Goal: Task Accomplishment & Management: Complete application form

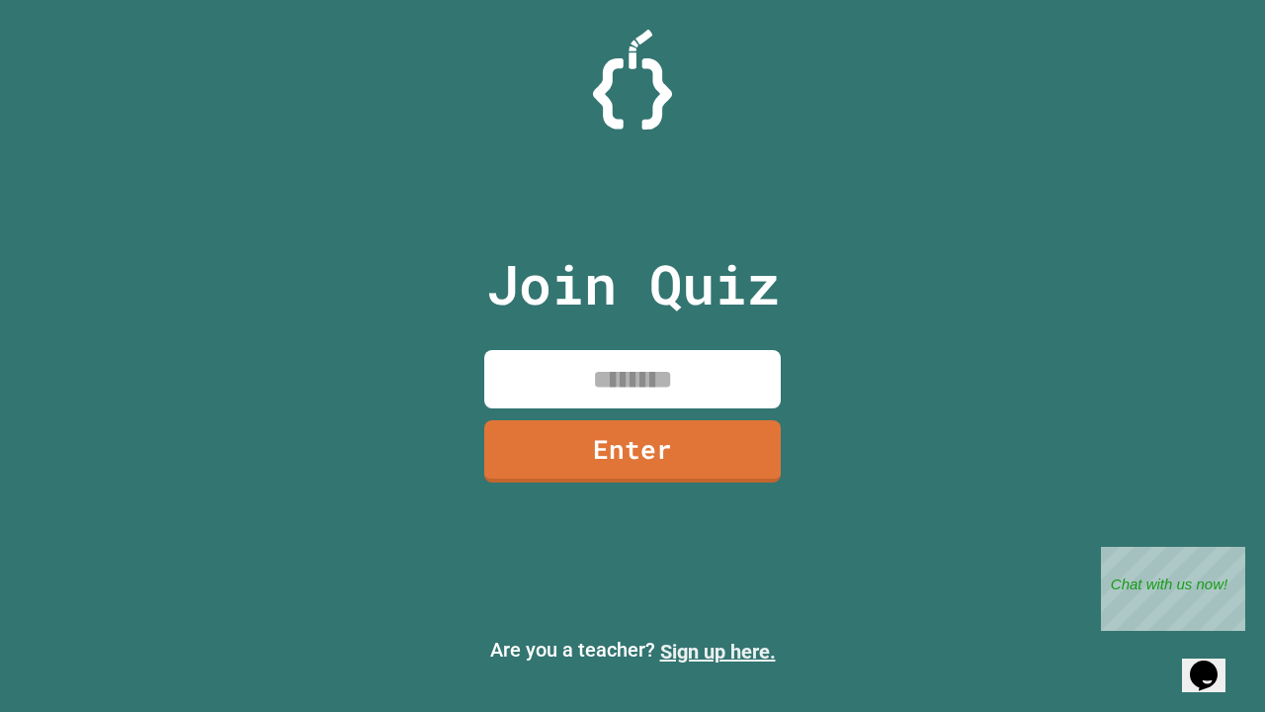
click at [718, 652] on link "Sign up here." at bounding box center [718, 652] width 116 height 24
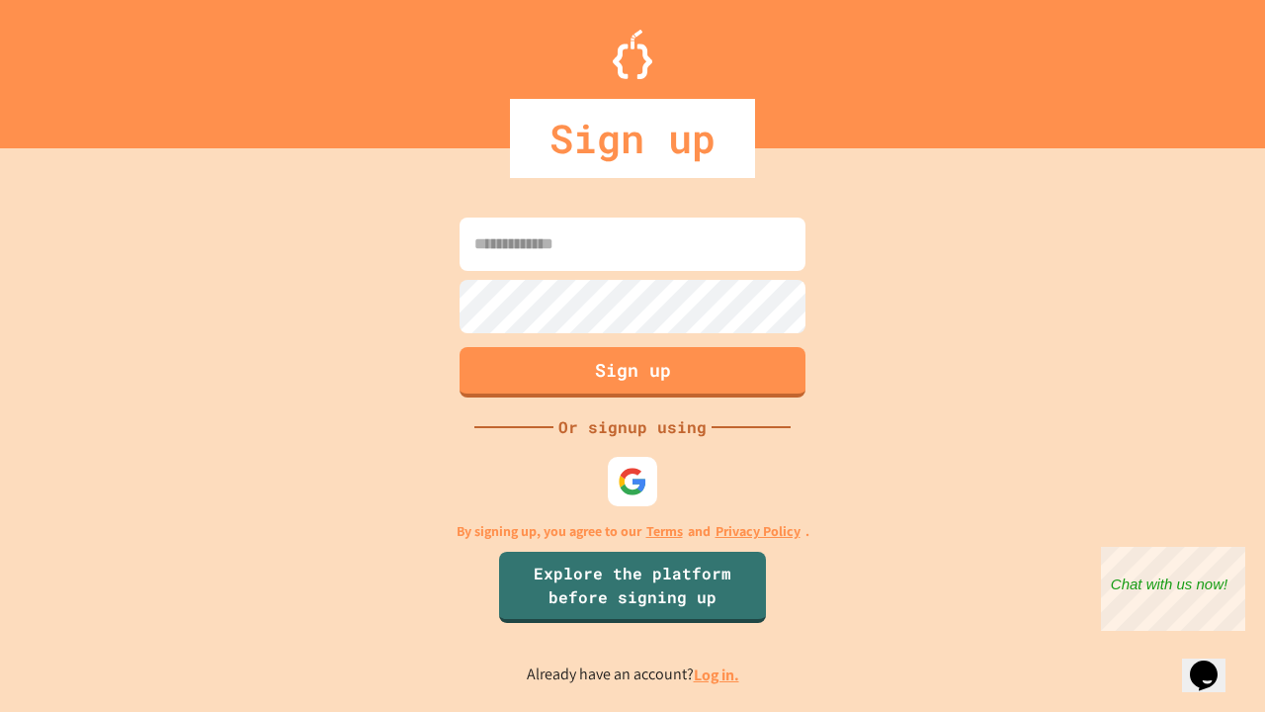
click at [718, 674] on link "Log in." at bounding box center [716, 674] width 45 height 21
